Goal: Task Accomplishment & Management: Use online tool/utility

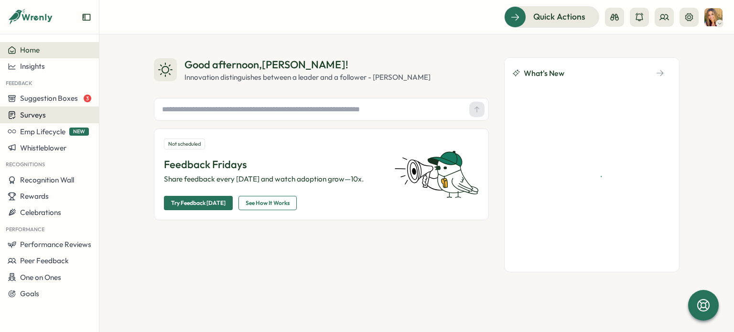
click at [45, 116] on span "Surveys" at bounding box center [33, 114] width 26 height 9
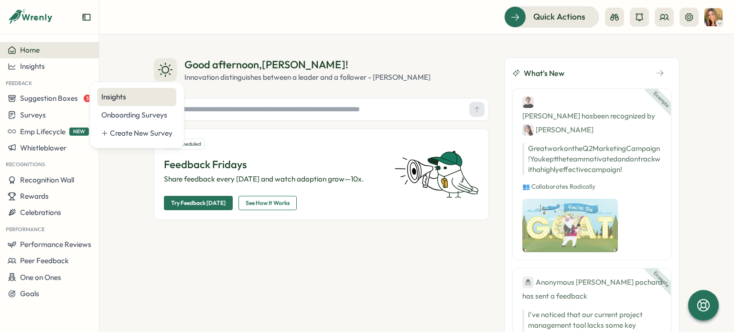
click at [125, 93] on div "Insights" at bounding box center [136, 97] width 71 height 11
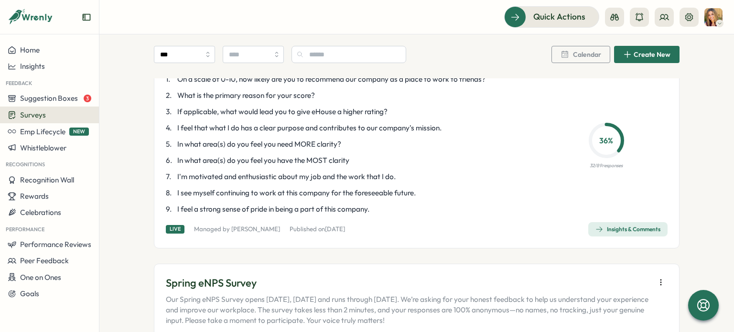
scroll to position [113, 0]
click at [636, 232] on div "Insights & Comments" at bounding box center [628, 231] width 65 height 8
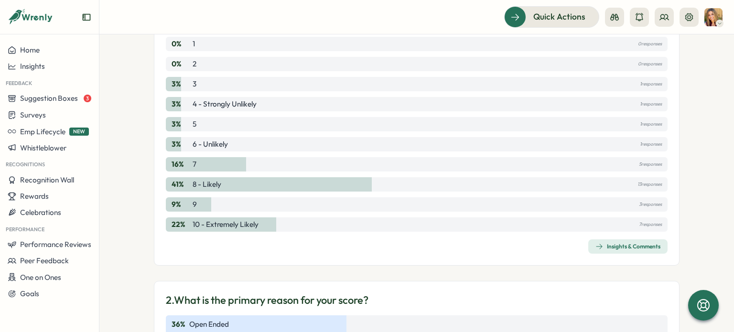
scroll to position [157, 0]
click at [613, 247] on div "Insights & Comments" at bounding box center [628, 246] width 65 height 8
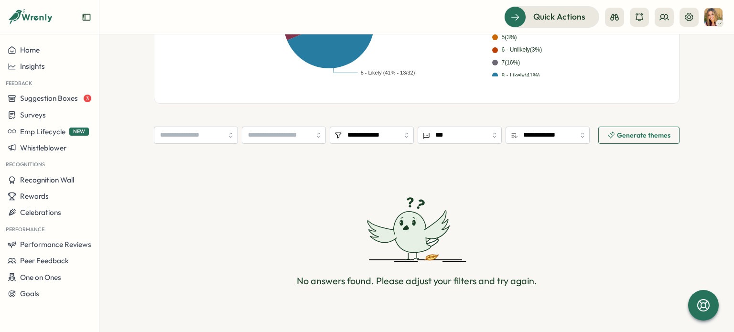
scroll to position [308, 0]
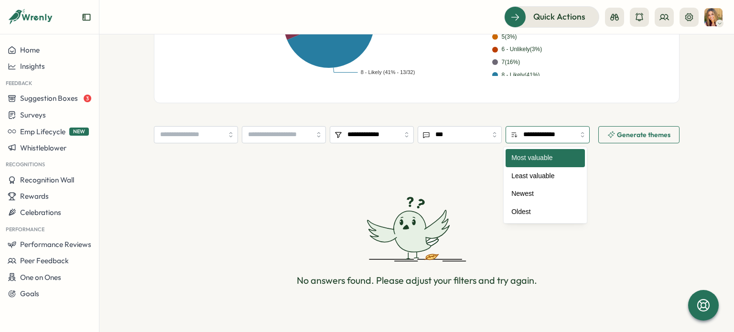
click at [541, 129] on input "**********" at bounding box center [548, 134] width 84 height 17
type input "******"
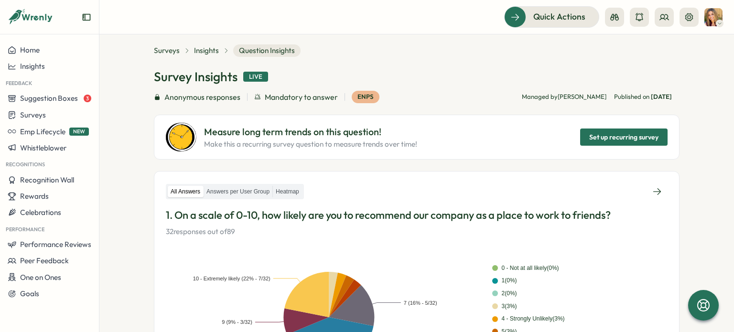
scroll to position [11, 0]
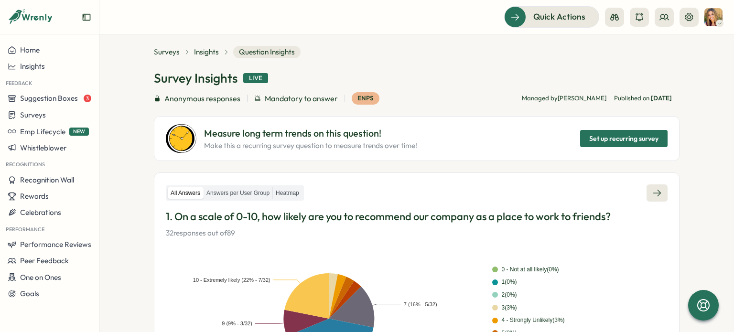
click at [653, 193] on icon at bounding box center [658, 193] width 10 height 10
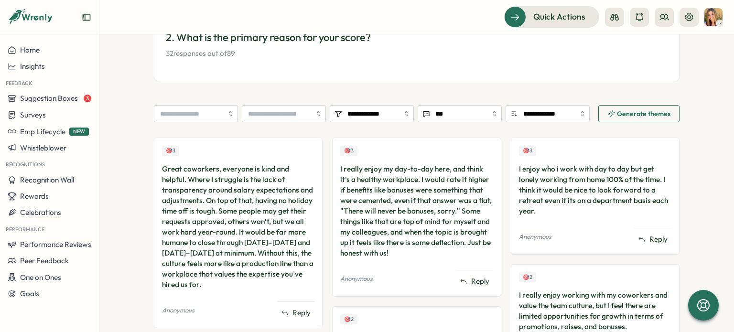
scroll to position [195, 0]
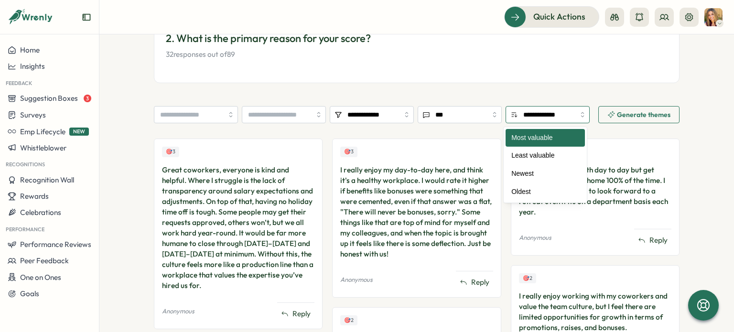
click at [545, 112] on input "**********" at bounding box center [548, 114] width 84 height 17
type input "******"
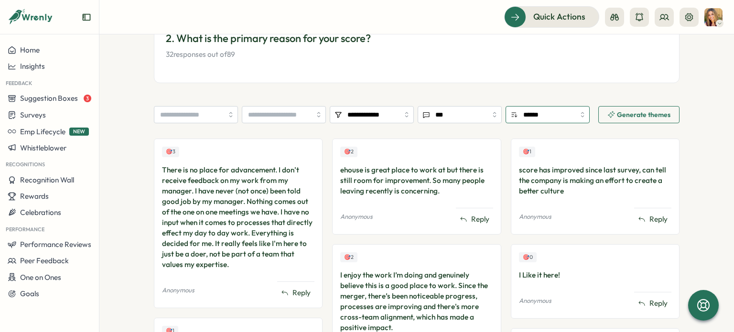
scroll to position [0, 0]
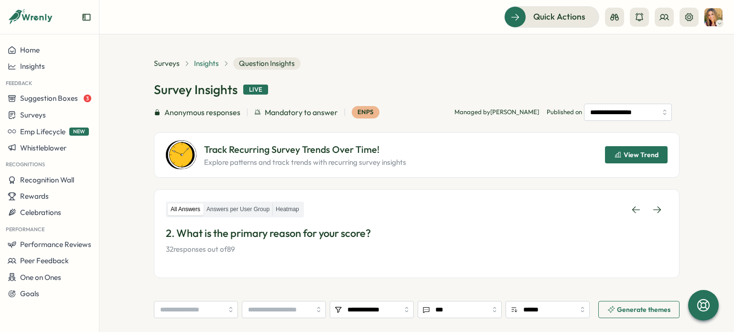
click at [207, 65] on span "Insights" at bounding box center [206, 63] width 25 height 11
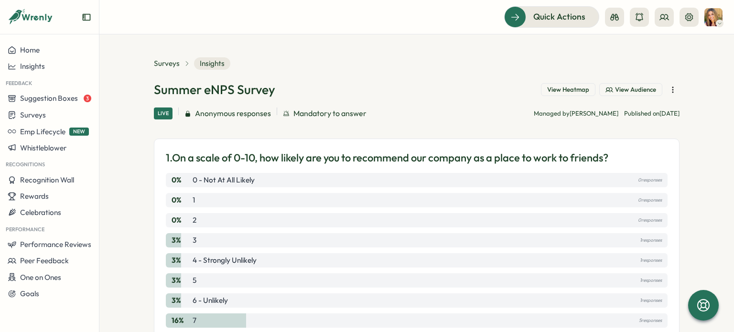
click at [671, 92] on icon "button" at bounding box center [673, 90] width 10 height 10
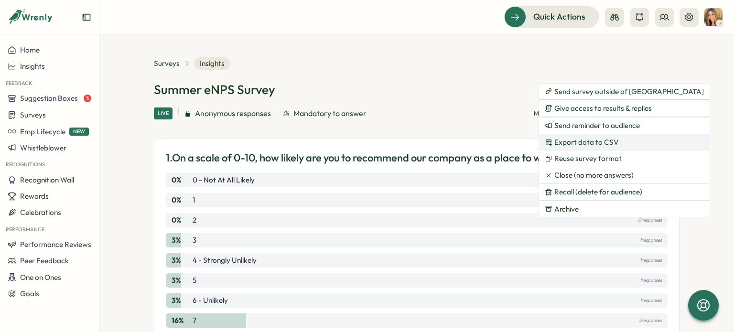
click at [599, 142] on span "Export data to CSV" at bounding box center [587, 142] width 65 height 9
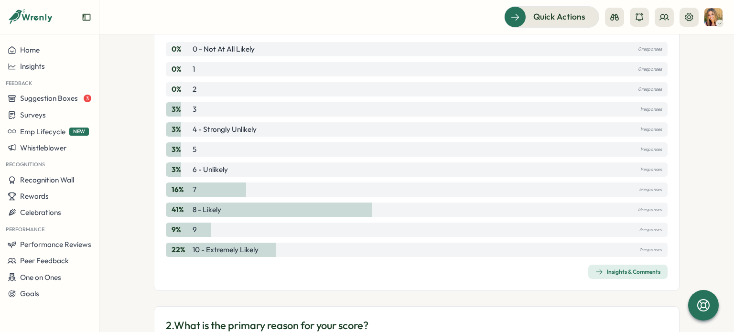
scroll to position [130, 0]
click at [610, 269] on div "Insights & Comments" at bounding box center [628, 273] width 65 height 8
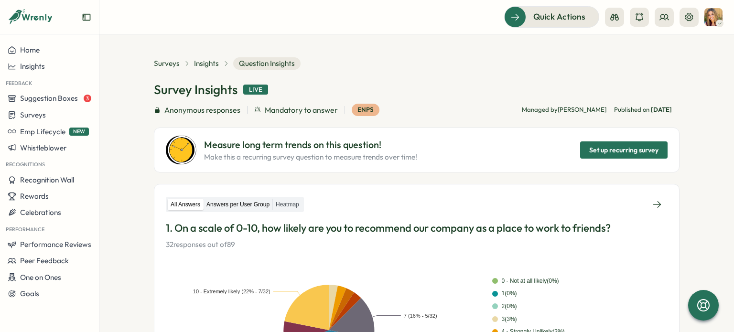
click at [234, 206] on label "Answers per User Group" at bounding box center [238, 205] width 69 height 12
